Goal: Check status: Check status

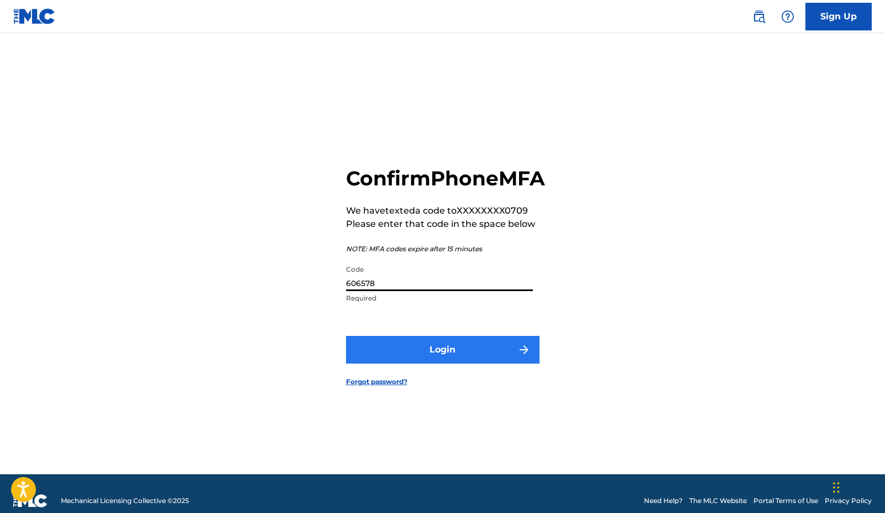
type input "606578"
click at [372, 363] on button "Login" at bounding box center [443, 350] width 194 height 28
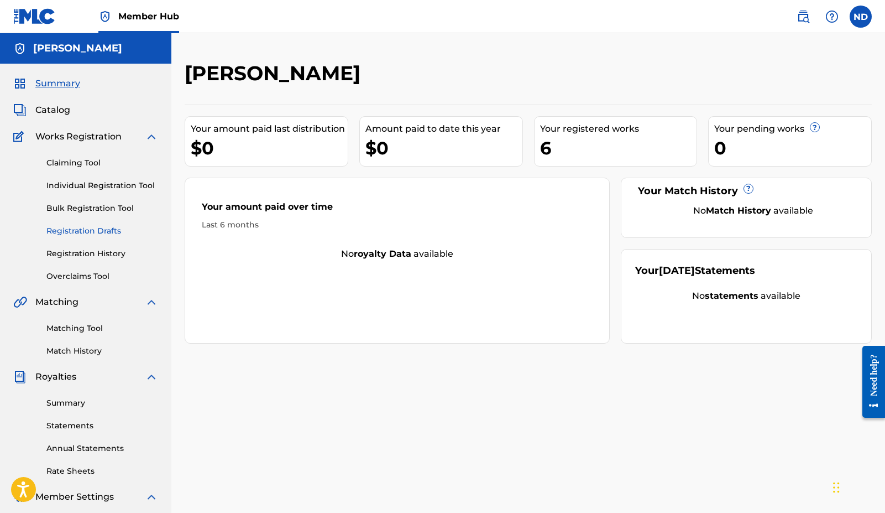
click at [95, 231] on link "Registration Drafts" at bounding box center [102, 231] width 112 height 12
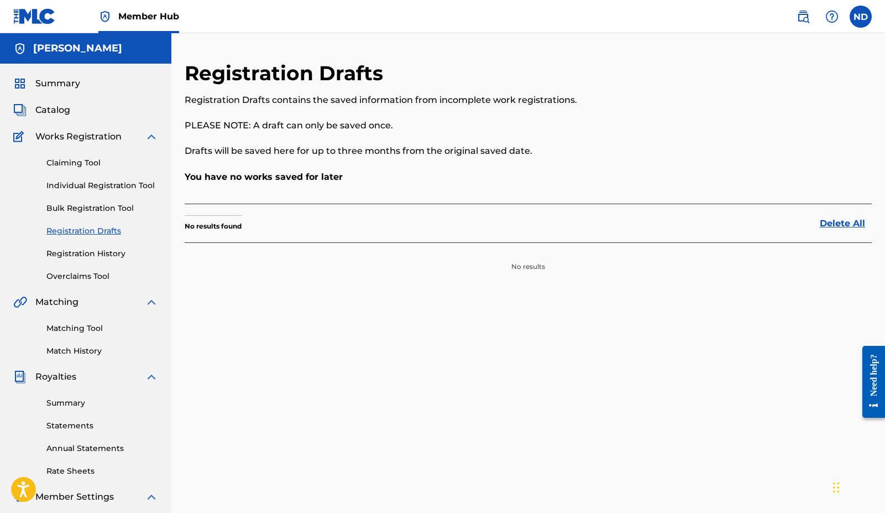
click at [97, 246] on div "Claiming Tool Individual Registration Tool Bulk Registration Tool Registration …" at bounding box center [85, 212] width 145 height 139
click at [96, 254] on link "Registration History" at bounding box center [102, 254] width 112 height 12
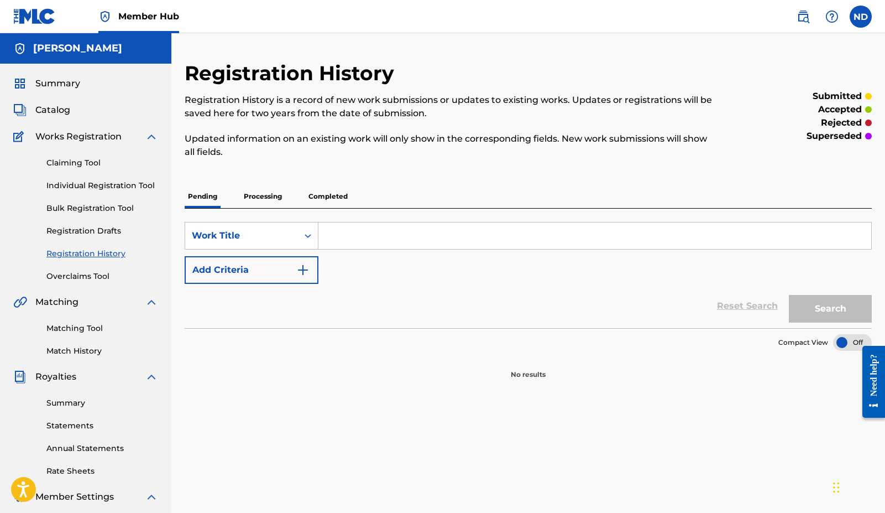
click at [251, 192] on p "Processing" at bounding box center [263, 196] width 45 height 23
click at [321, 192] on p "Completed" at bounding box center [328, 196] width 46 height 23
